Goal: Task Accomplishment & Management: Use online tool/utility

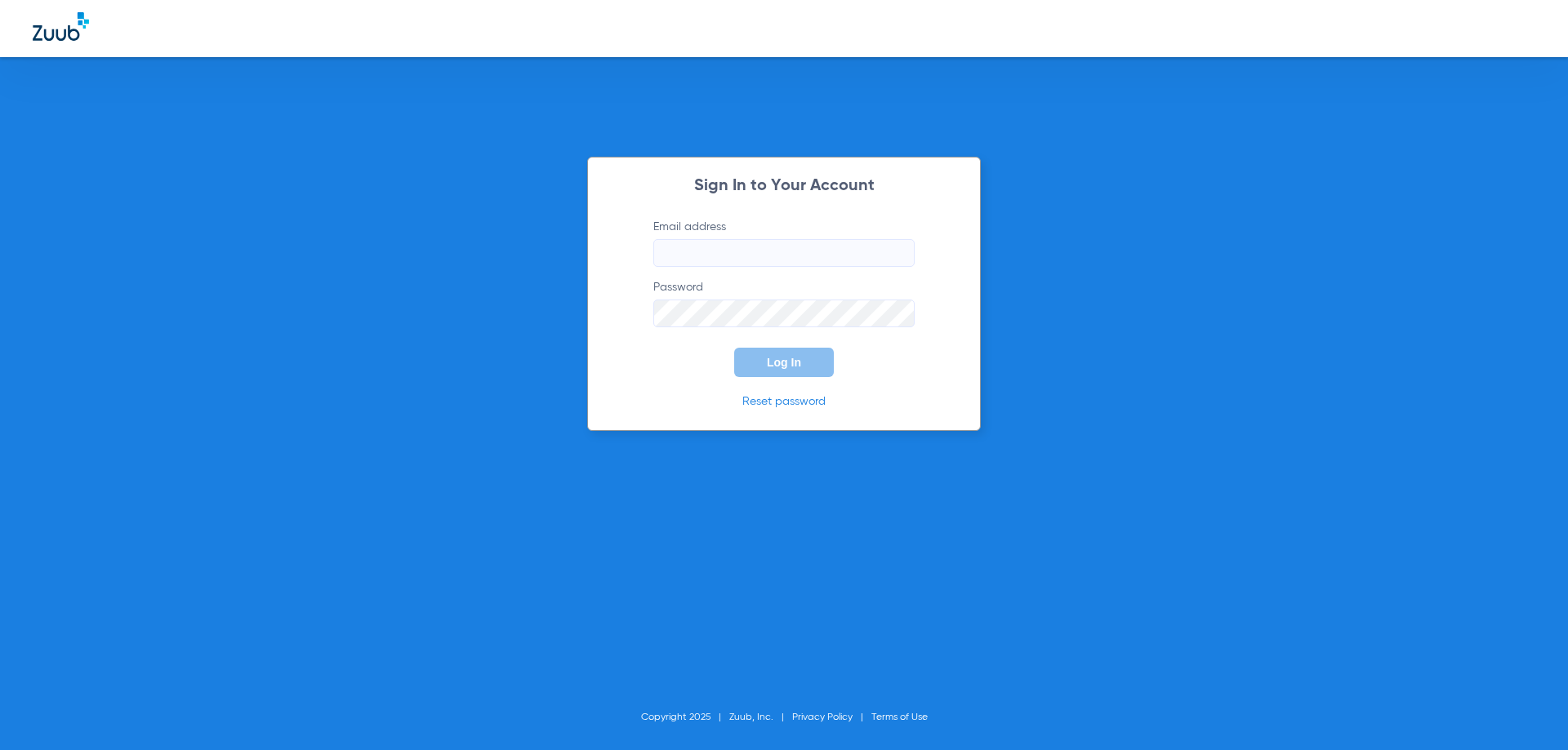
click at [708, 252] on input "Email address" at bounding box center [784, 253] width 261 height 28
type input "[EMAIL_ADDRESS][DOMAIN_NAME]"
click at [734, 348] on button "Log In" at bounding box center [784, 362] width 100 height 30
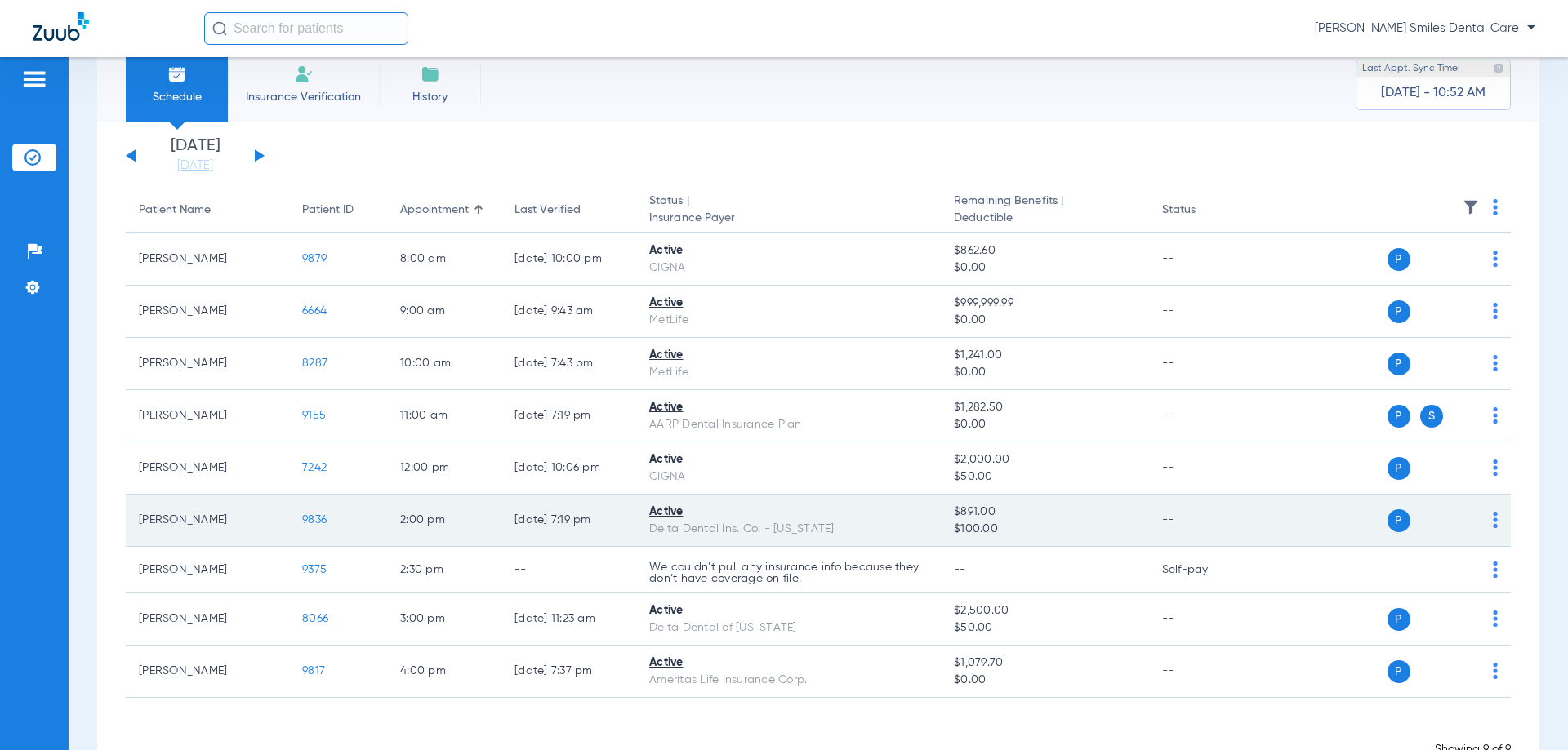
scroll to position [8, 0]
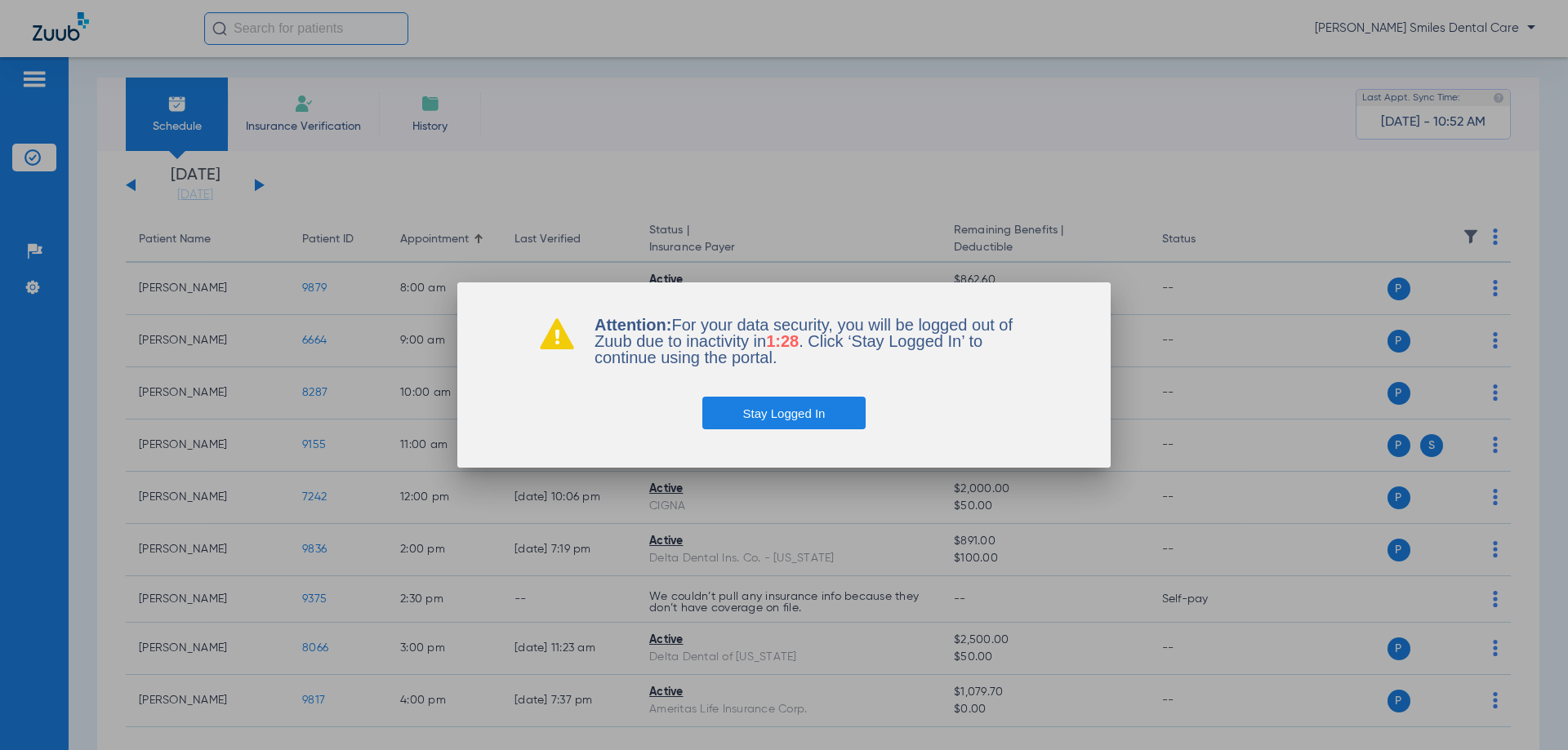
click at [794, 408] on button "Stay Logged In" at bounding box center [784, 413] width 164 height 32
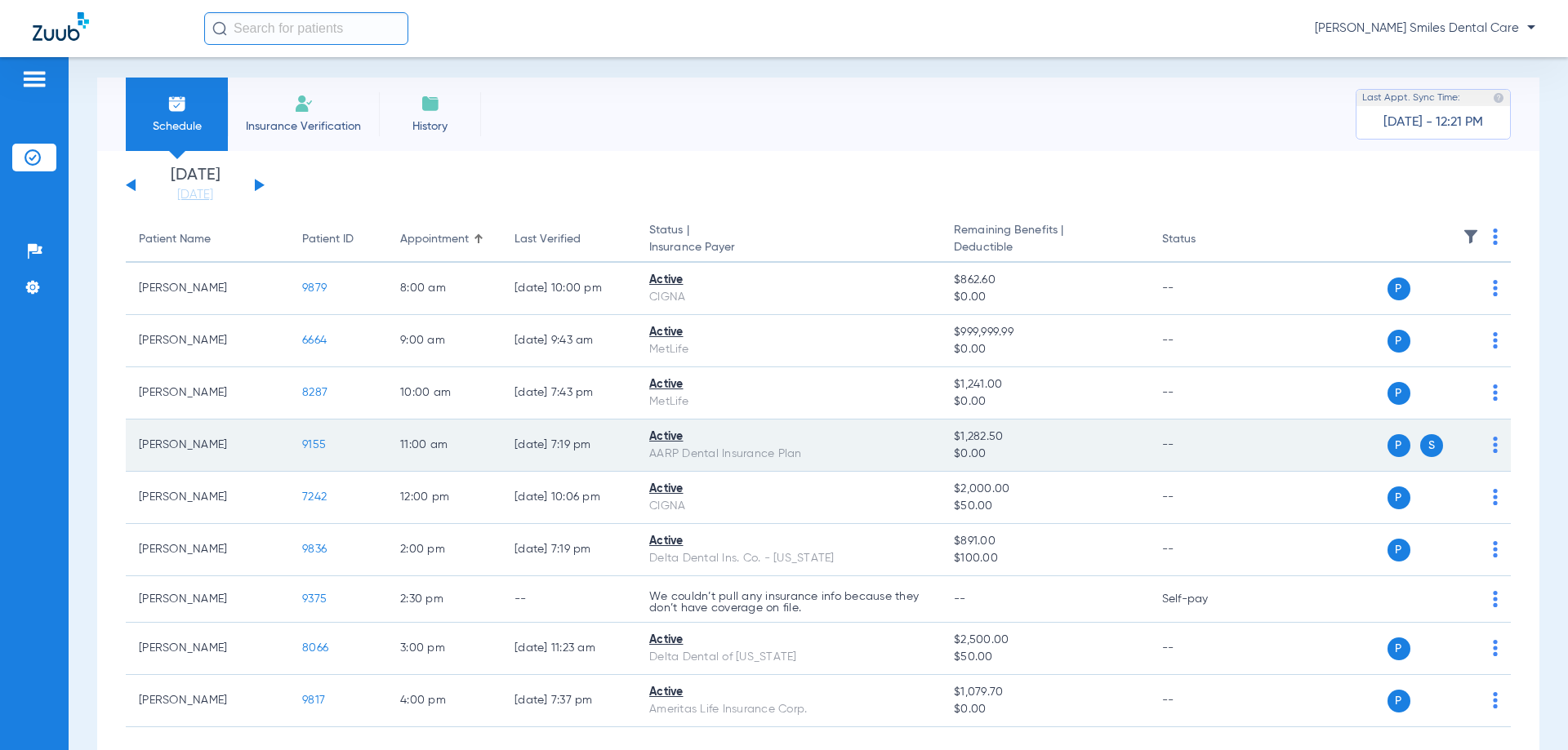
click at [309, 448] on span "9155" at bounding box center [314, 444] width 23 height 12
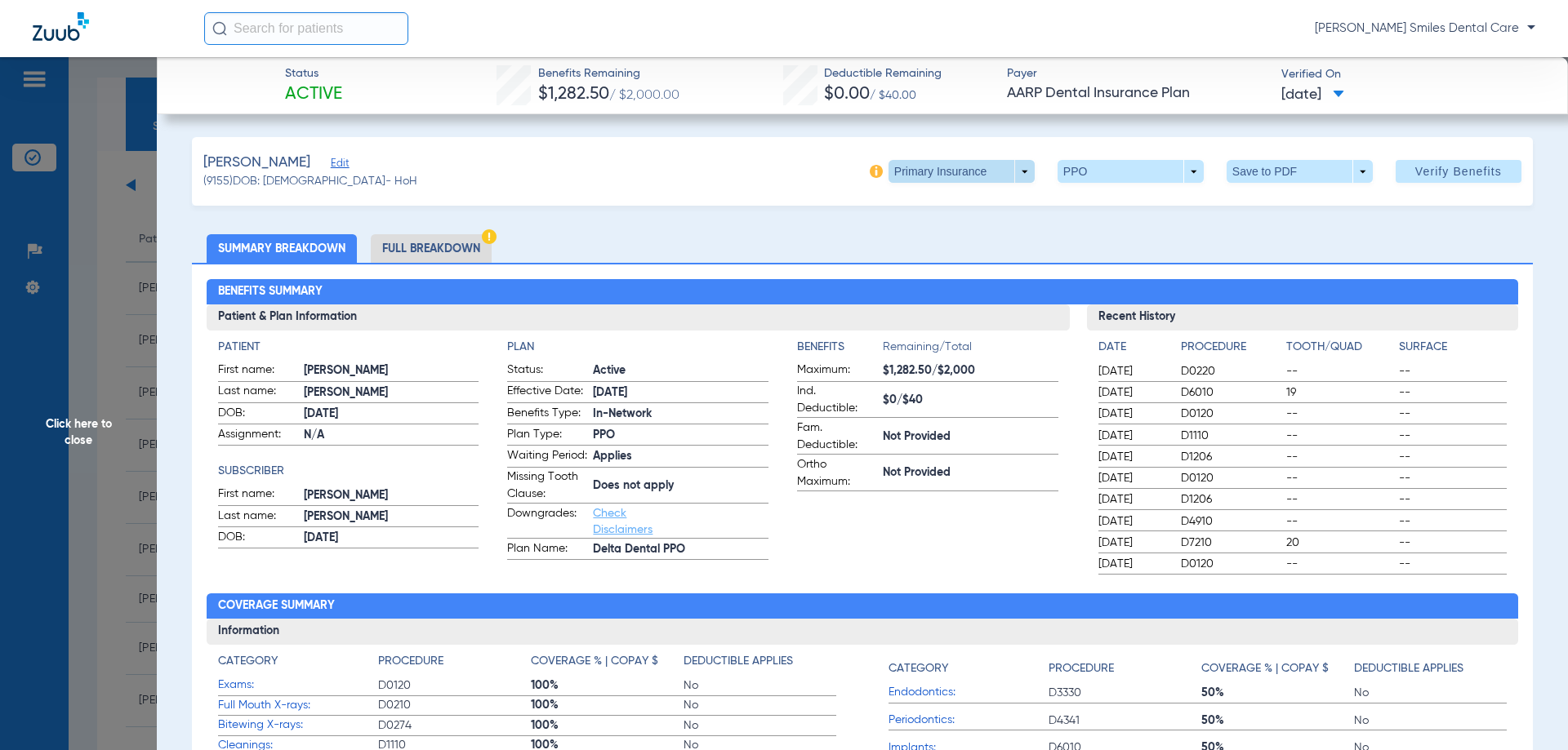
click at [989, 178] on span at bounding box center [961, 172] width 146 height 23
click at [925, 236] on span "Secondary Insurance" at bounding box center [944, 237] width 108 height 12
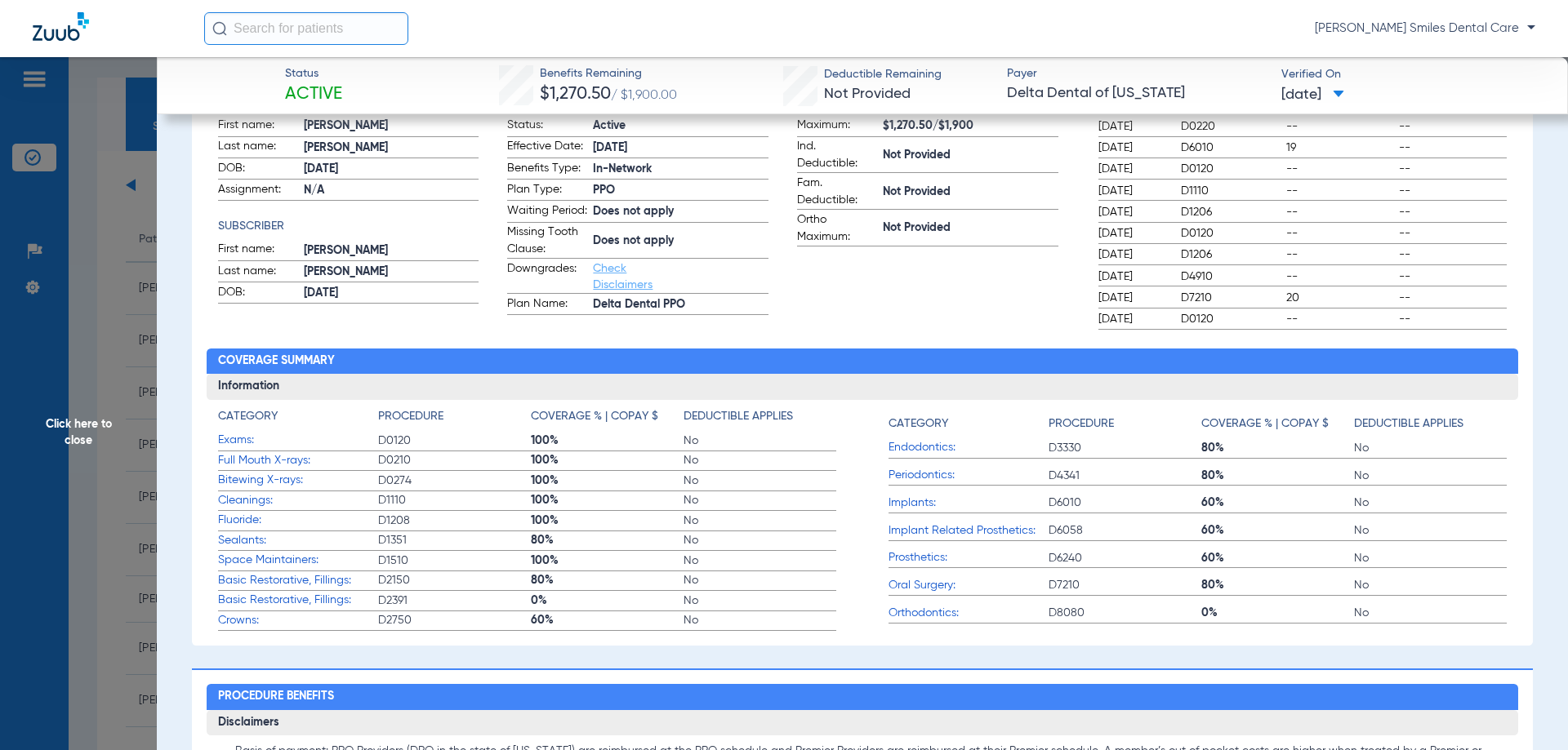
scroll to position [0, 0]
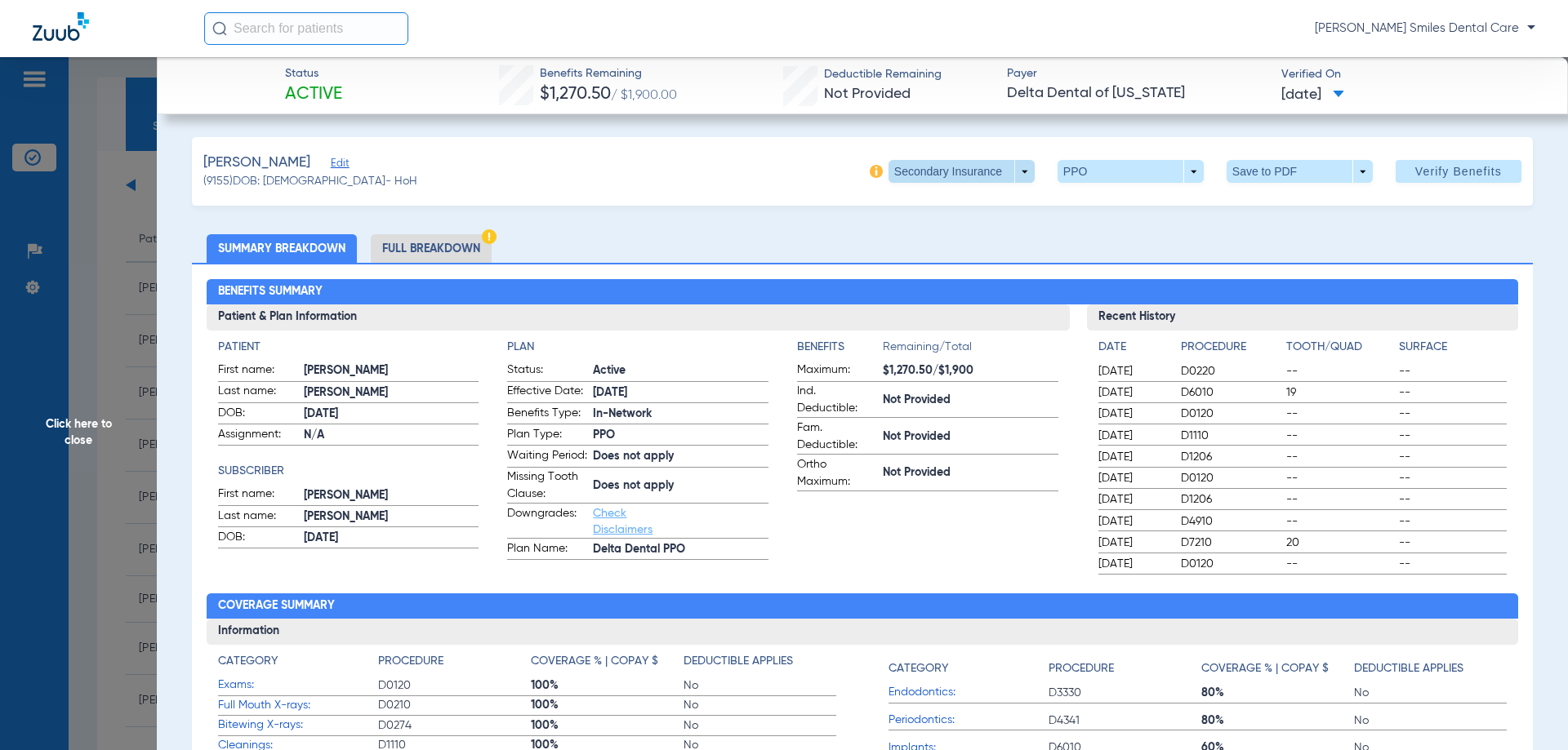
click at [1004, 177] on span at bounding box center [961, 172] width 146 height 23
click at [929, 205] on span "Primary Insurance" at bounding box center [944, 203] width 108 height 12
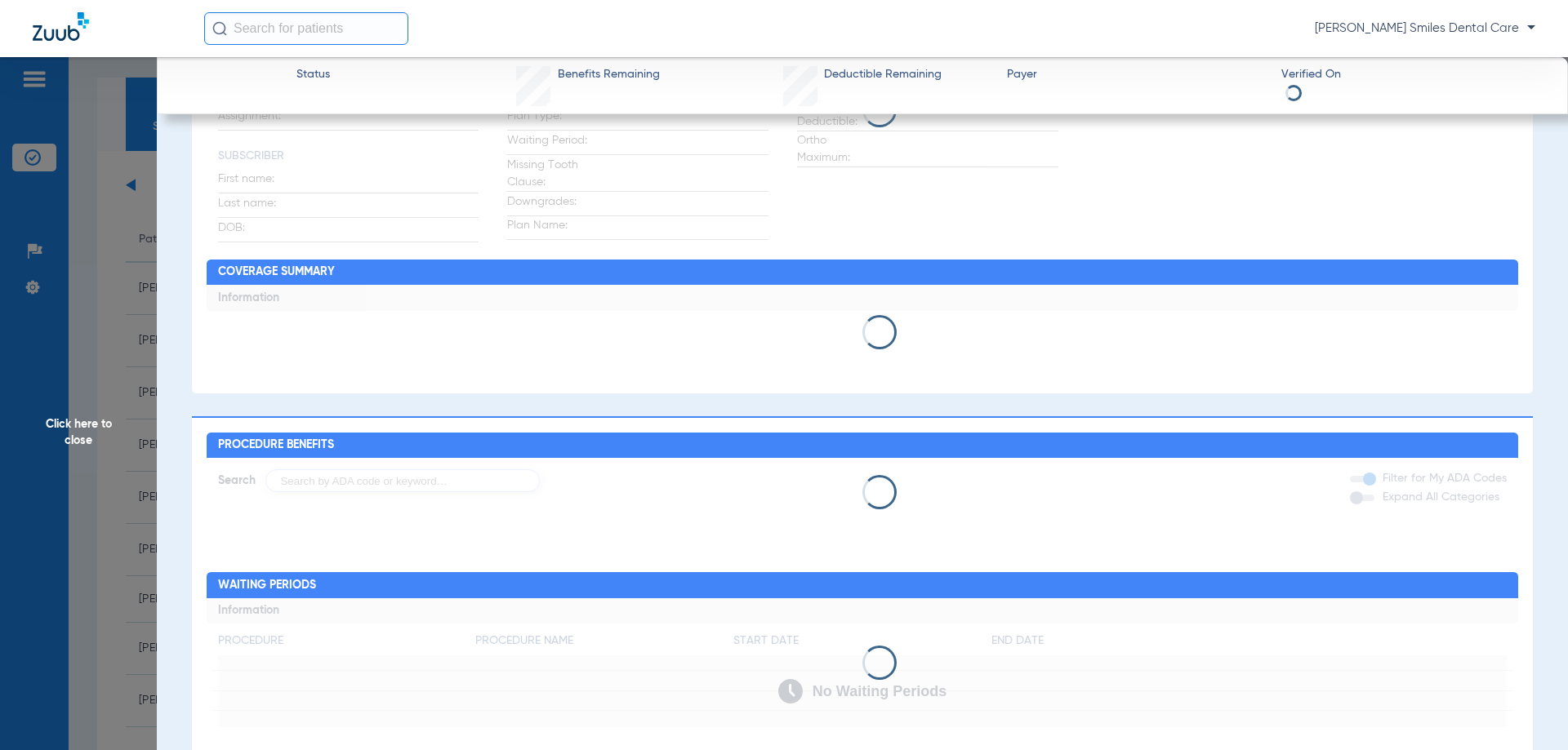
scroll to position [324, 0]
